Goal: Check status: Check status

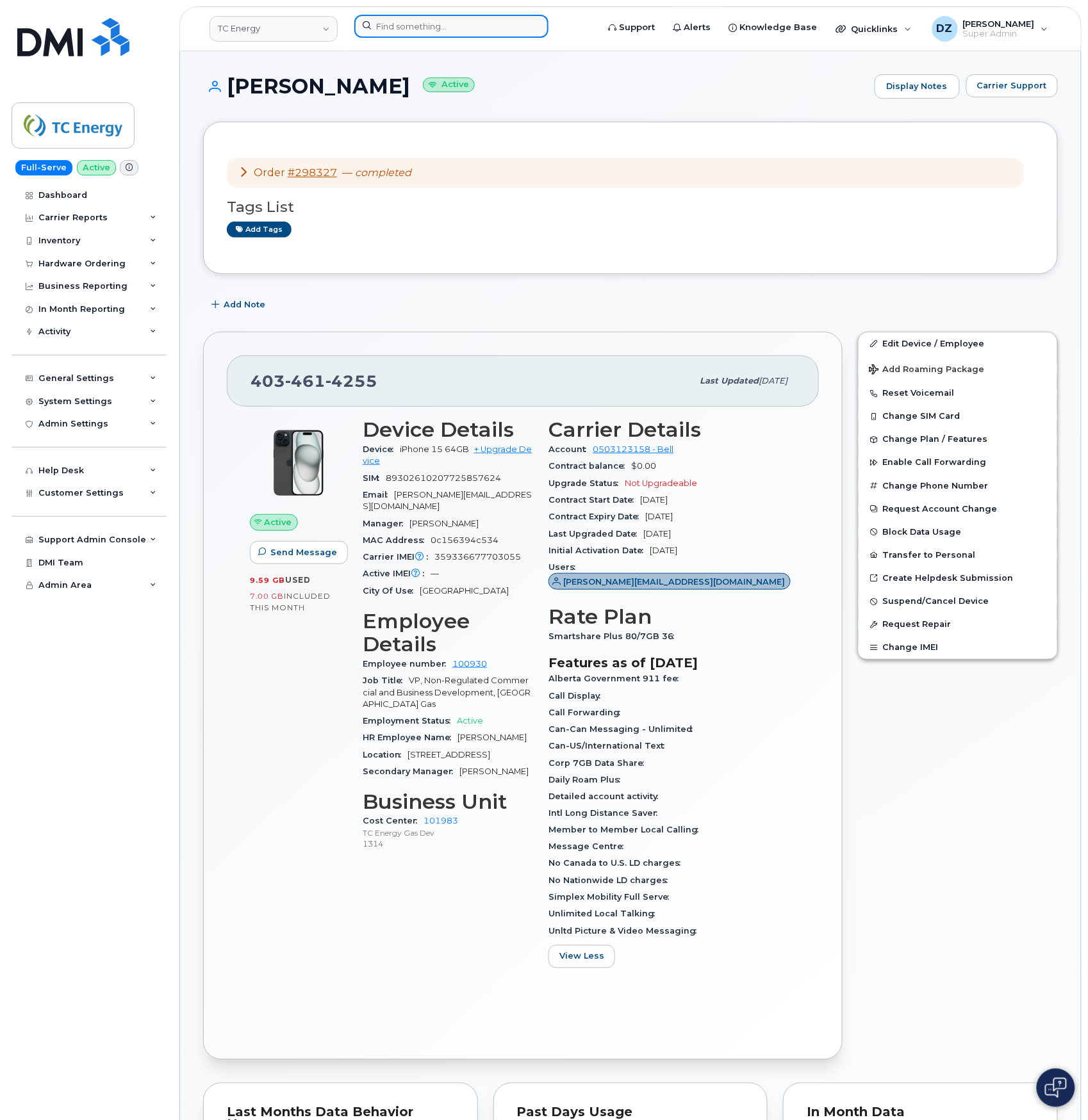
click at [379, 27] on input at bounding box center [451, 26] width 194 height 23
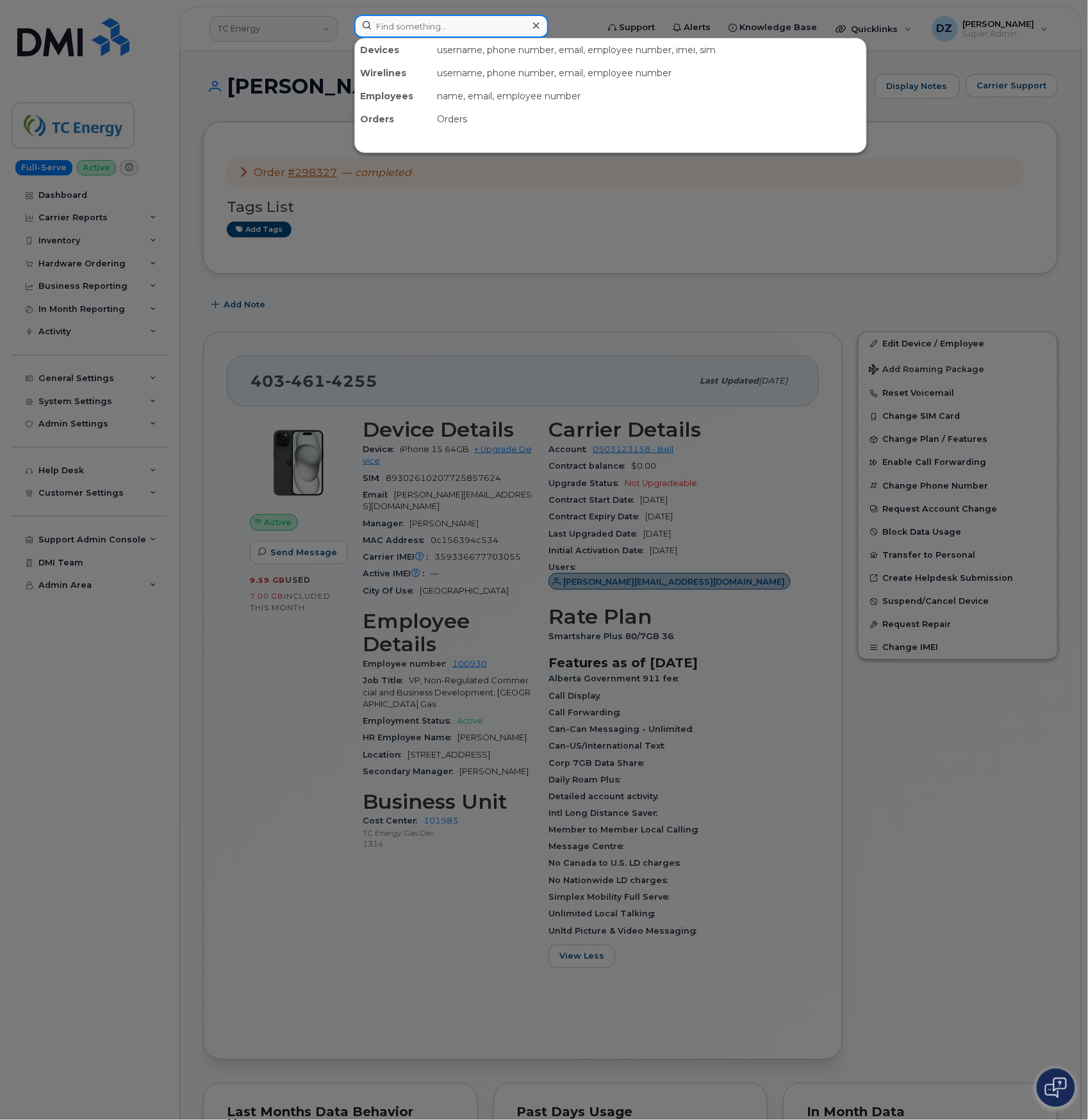
paste input "6622124839"
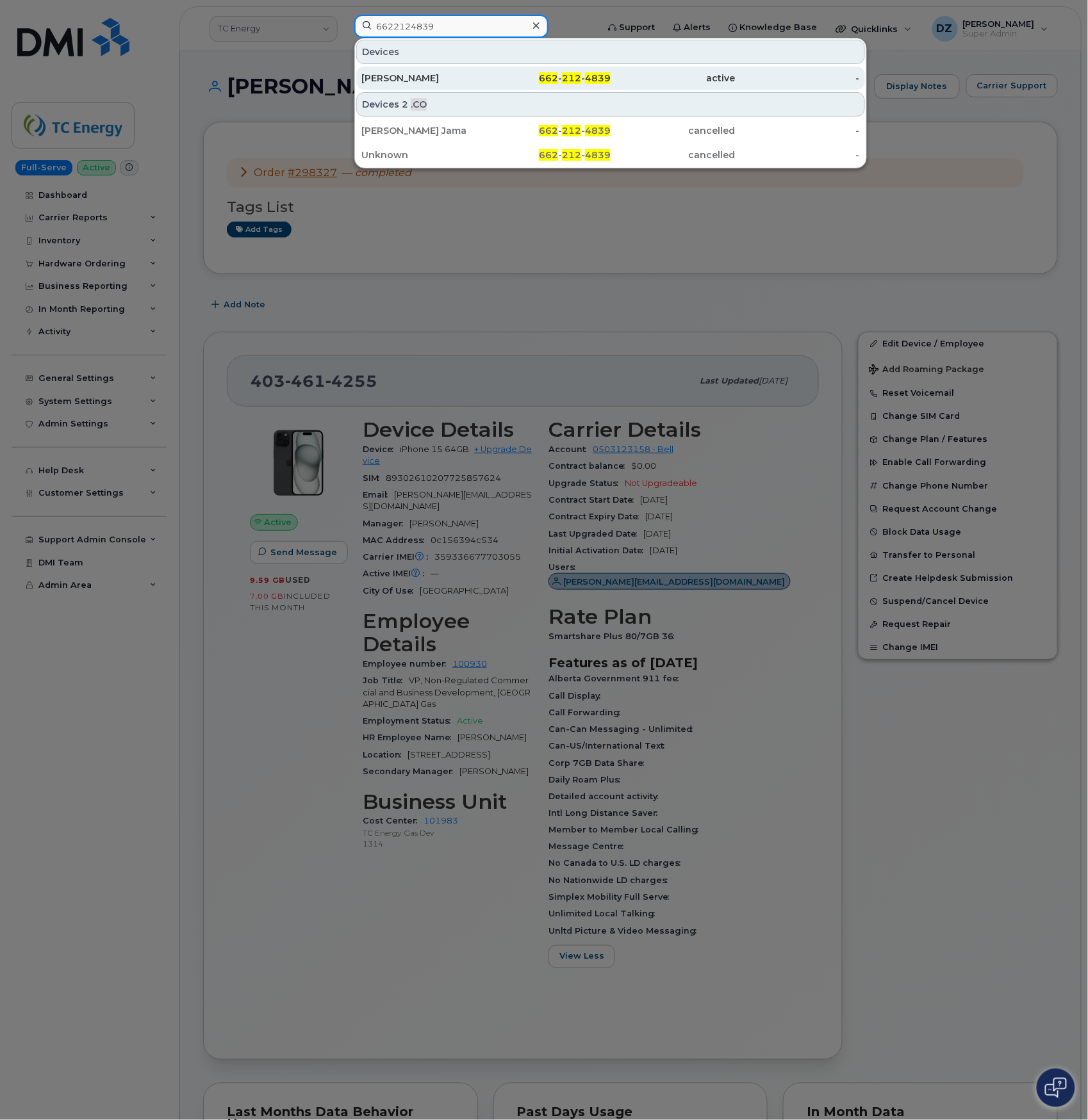
type input "6622124839"
click at [512, 77] on div "662 - 212 - 4839" at bounding box center [548, 78] width 125 height 13
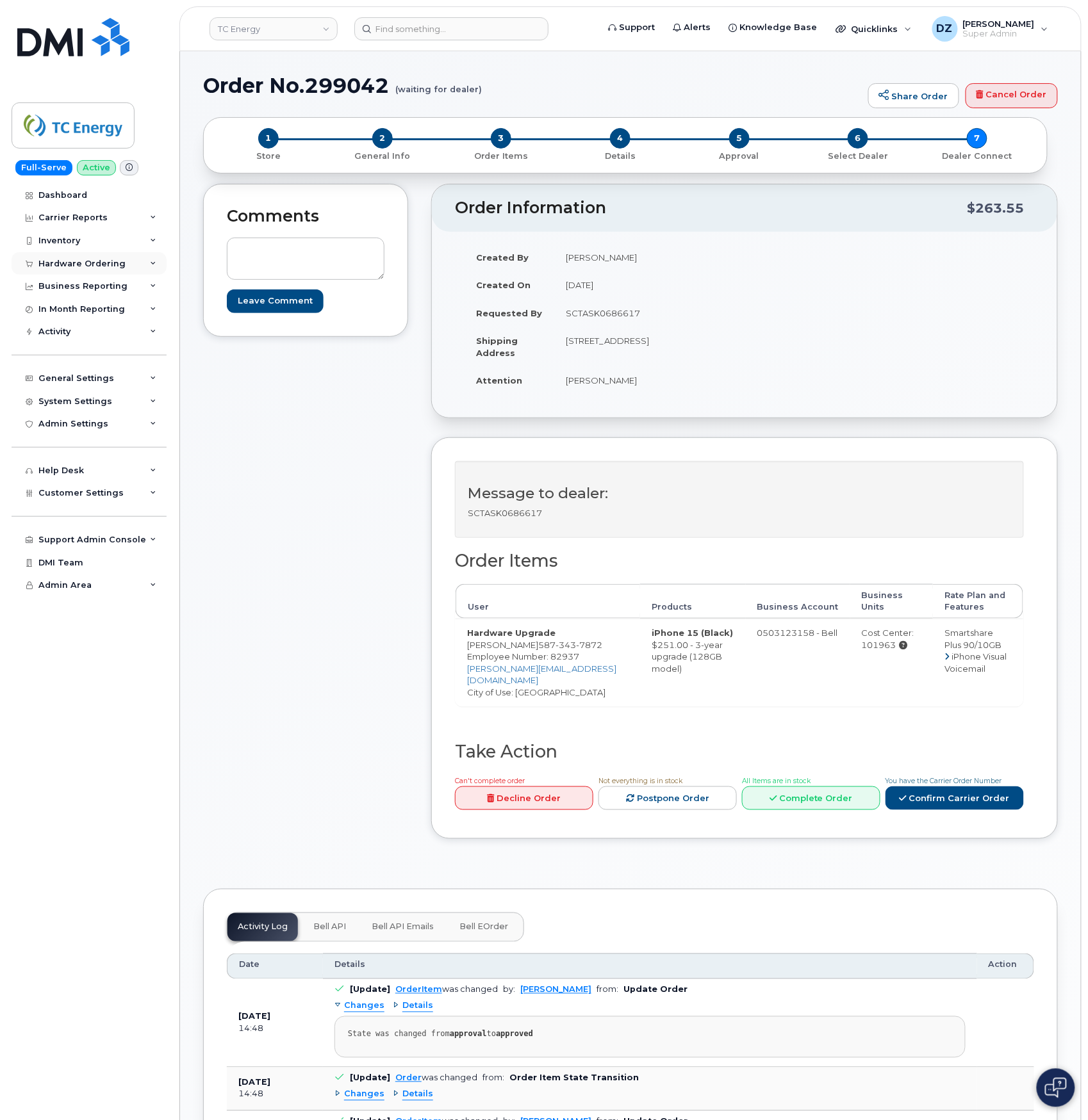
click at [137, 271] on div "Hardware Ordering" at bounding box center [89, 264] width 155 height 23
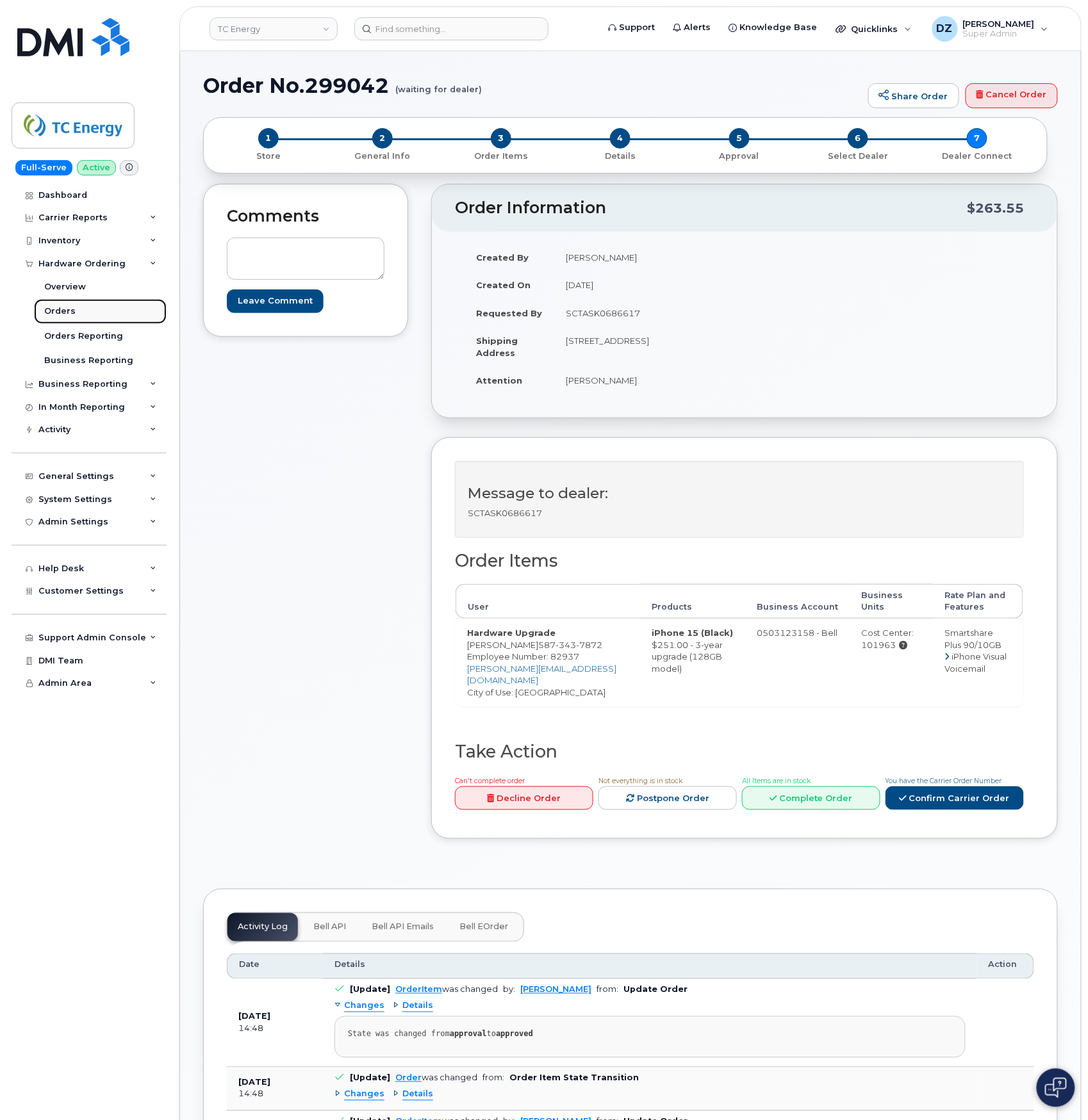
click at [109, 310] on link "Orders" at bounding box center [100, 311] width 133 height 24
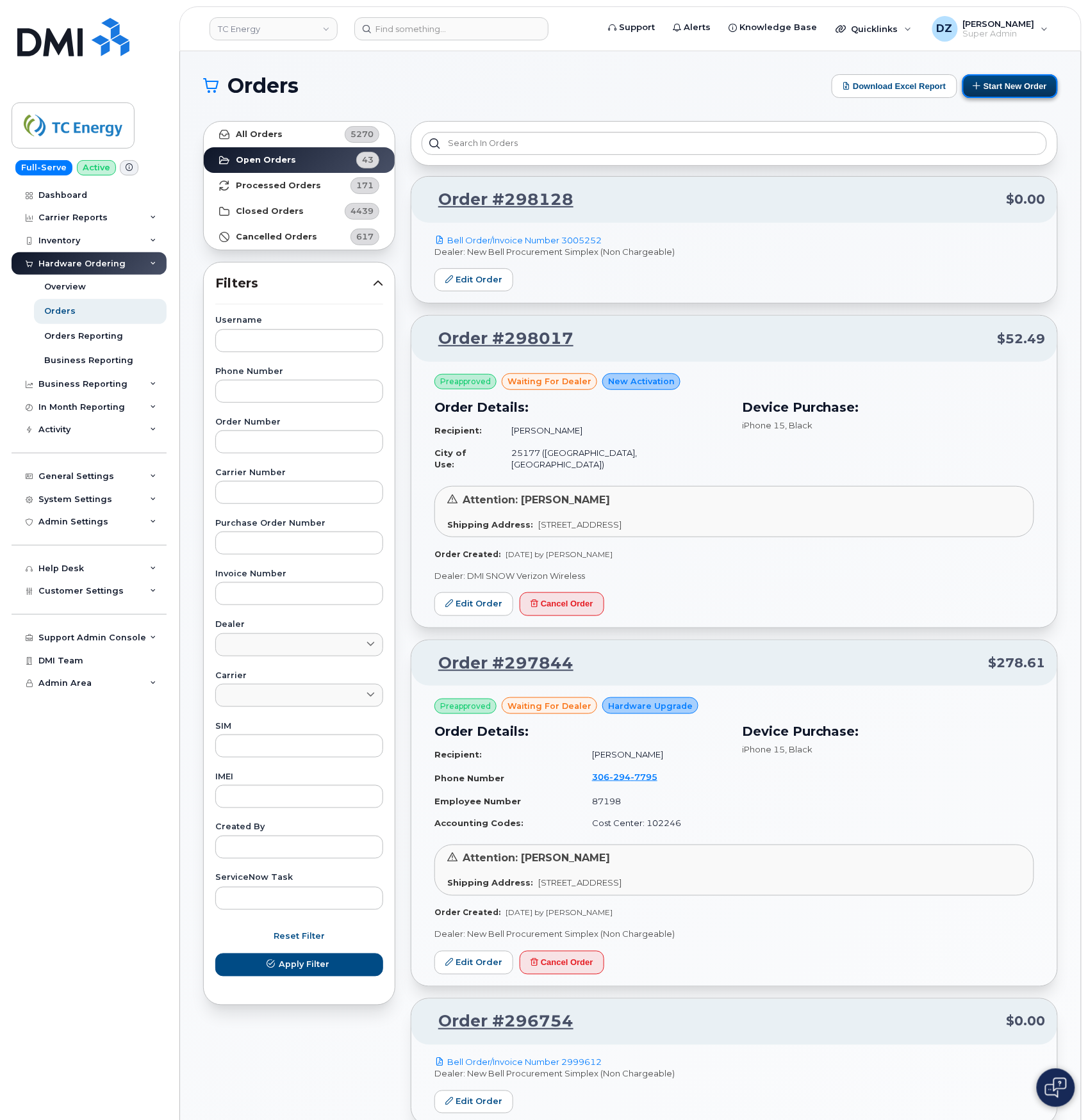
click at [1012, 87] on button "Start New Order" at bounding box center [1009, 86] width 95 height 23
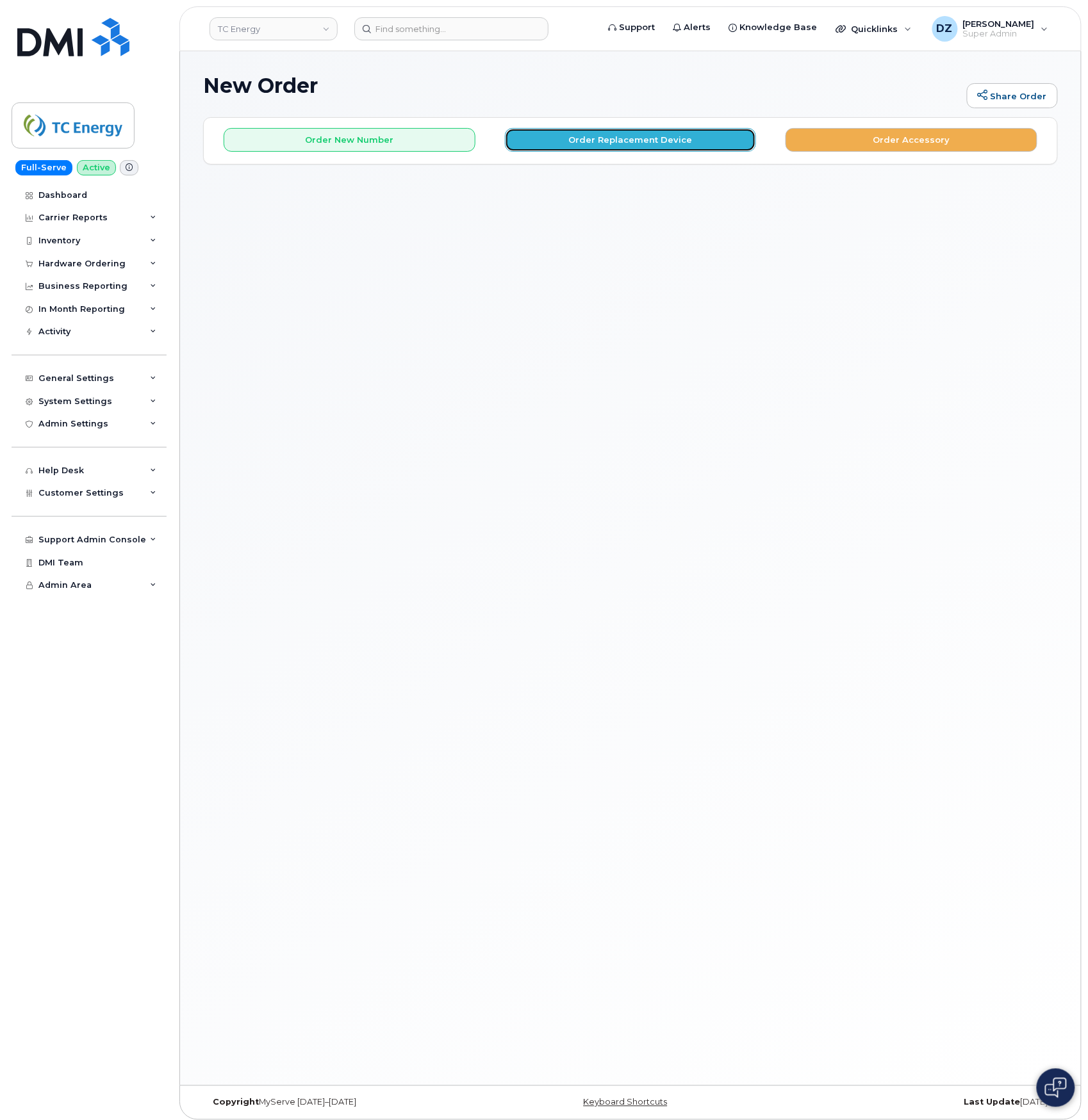
click at [643, 140] on button "Order Replacement Device" at bounding box center [630, 140] width 251 height 23
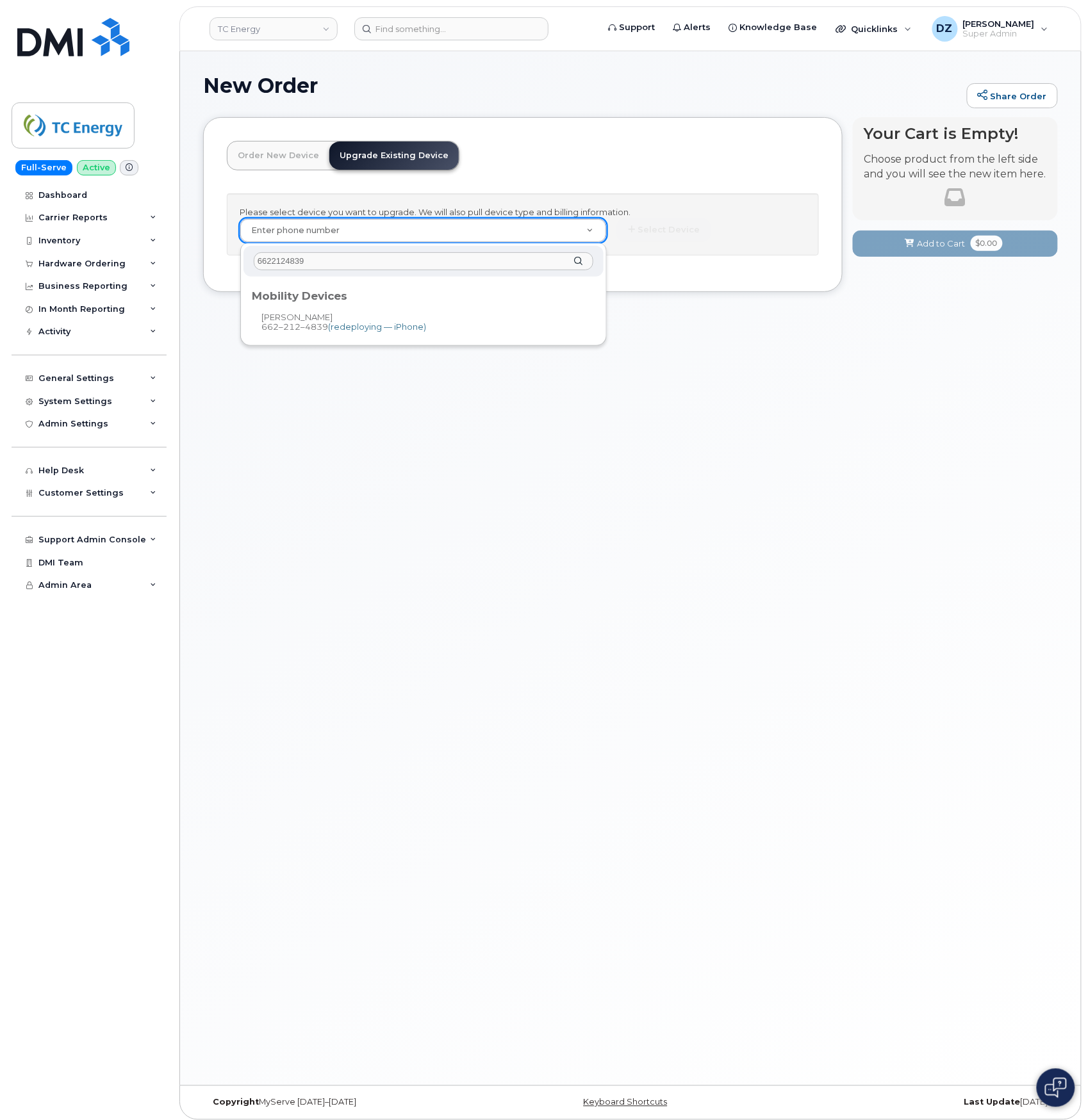
type input "6622124839"
click at [79, 263] on div "Hardware Ordering" at bounding box center [82, 264] width 87 height 11
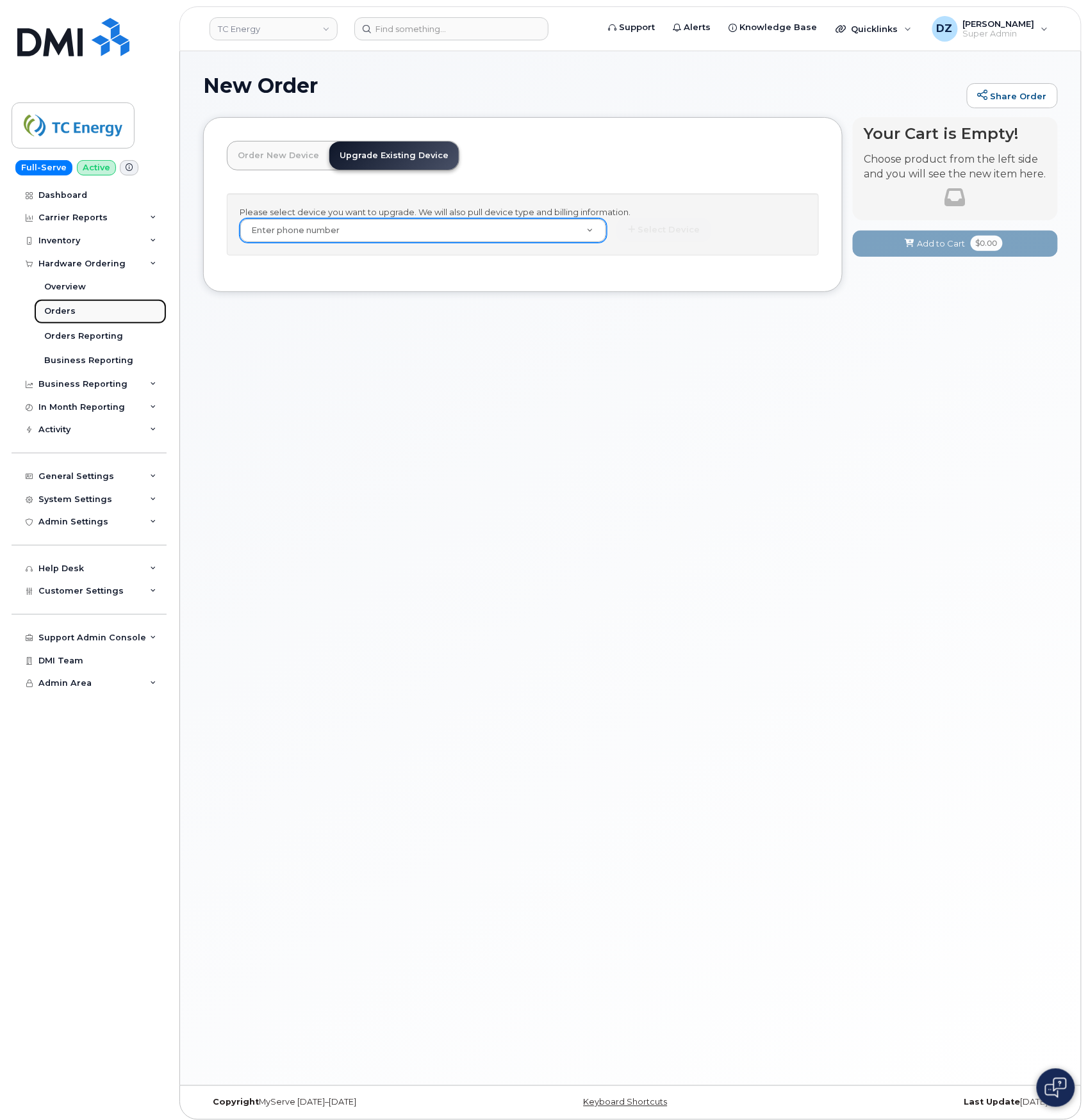
click at [83, 312] on link "Orders" at bounding box center [100, 311] width 133 height 24
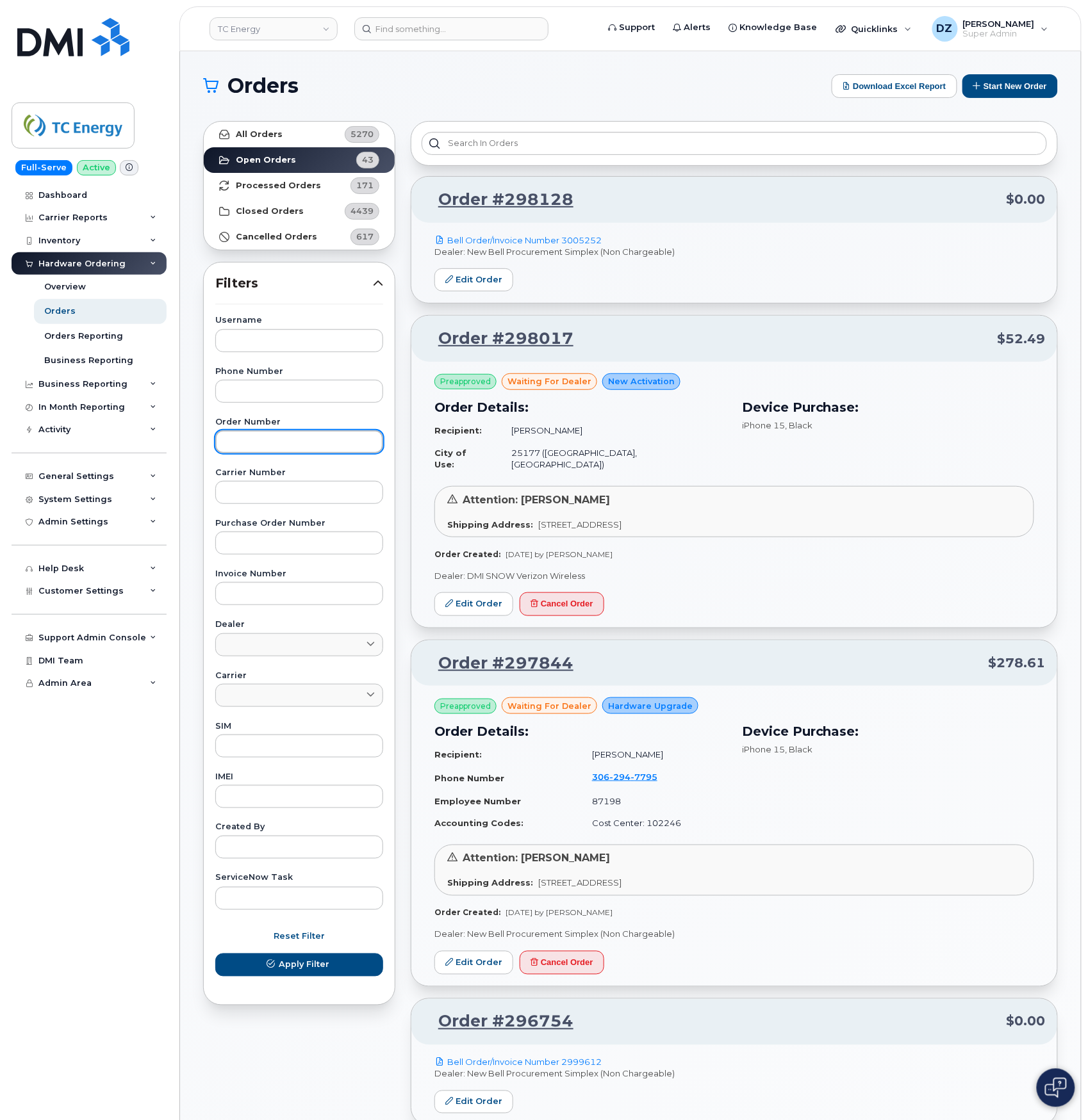
click at [280, 436] on input "text" at bounding box center [299, 443] width 168 height 23
paste input "299033"
type input "299033"
click at [280, 136] on link "All Orders 5270" at bounding box center [299, 134] width 191 height 25
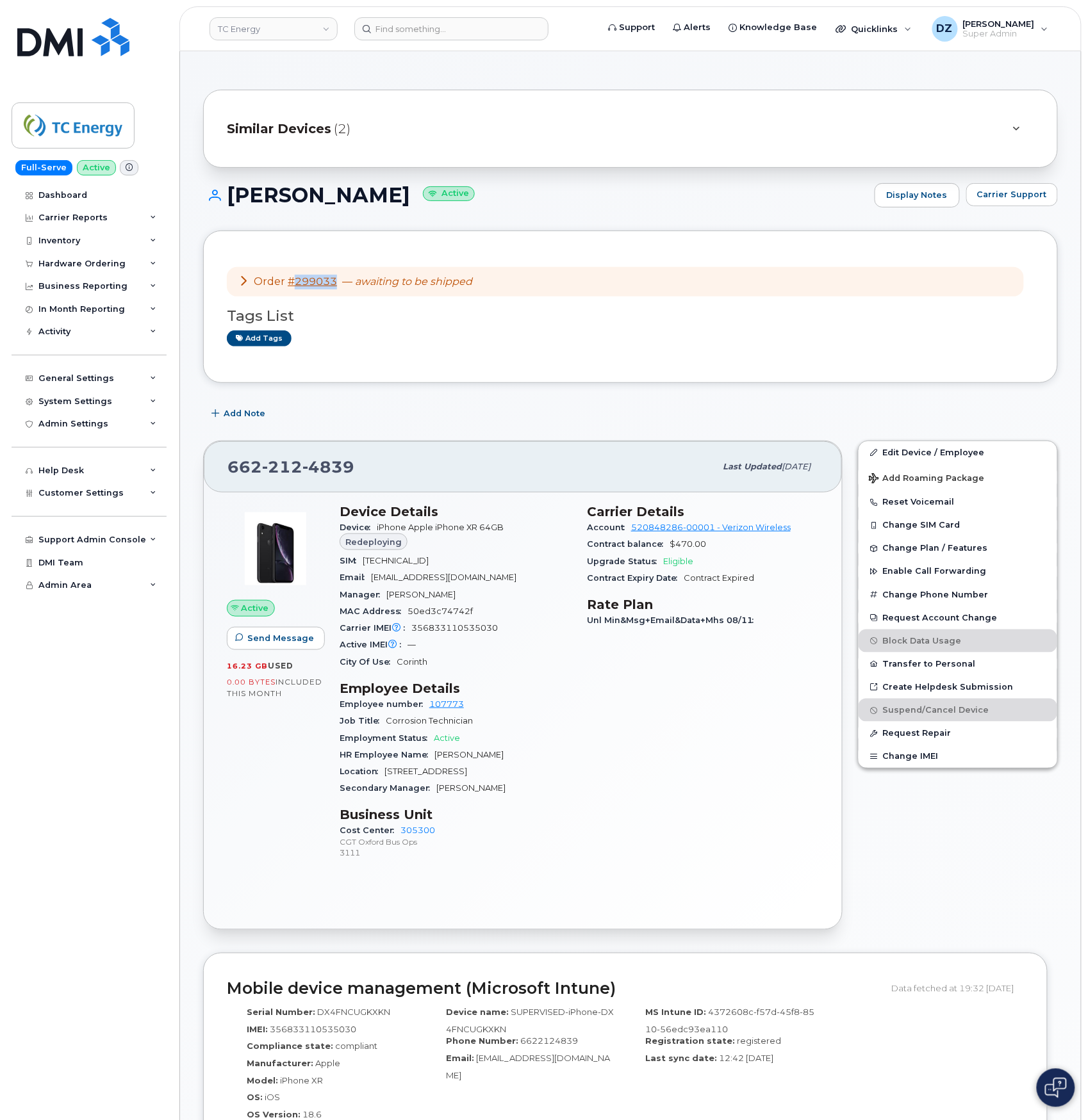
drag, startPoint x: 337, startPoint y: 285, endPoint x: 293, endPoint y: 287, distance: 44.0
click at [293, 287] on div "Order #299033 — awaiting to be shipped" at bounding box center [355, 281] width 234 height 15
copy link "299033"
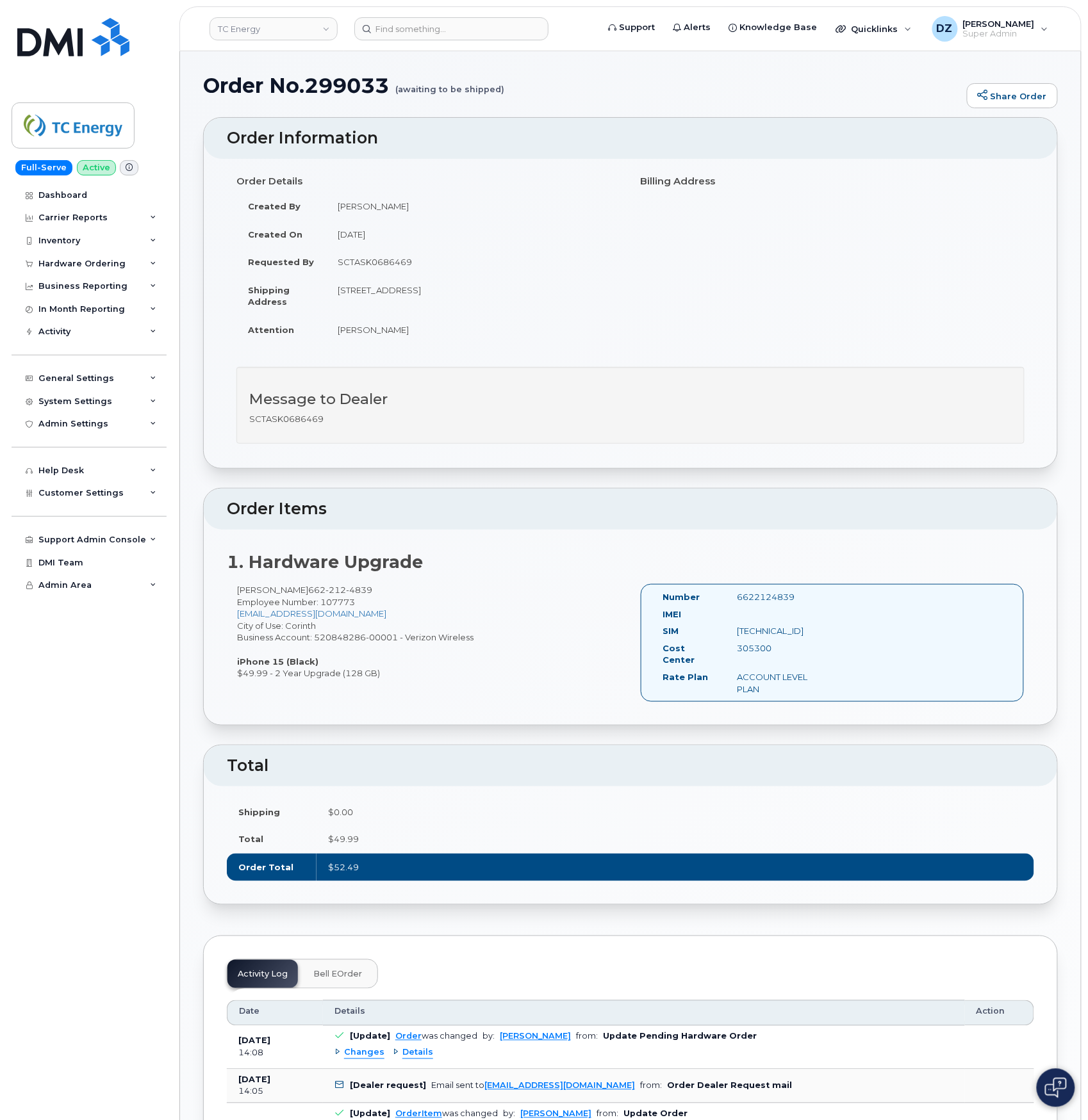
click at [387, 261] on td "SCTASK0686469" at bounding box center [474, 261] width 295 height 28
copy td "SCTASK0686469"
